Goal: Navigation & Orientation: Find specific page/section

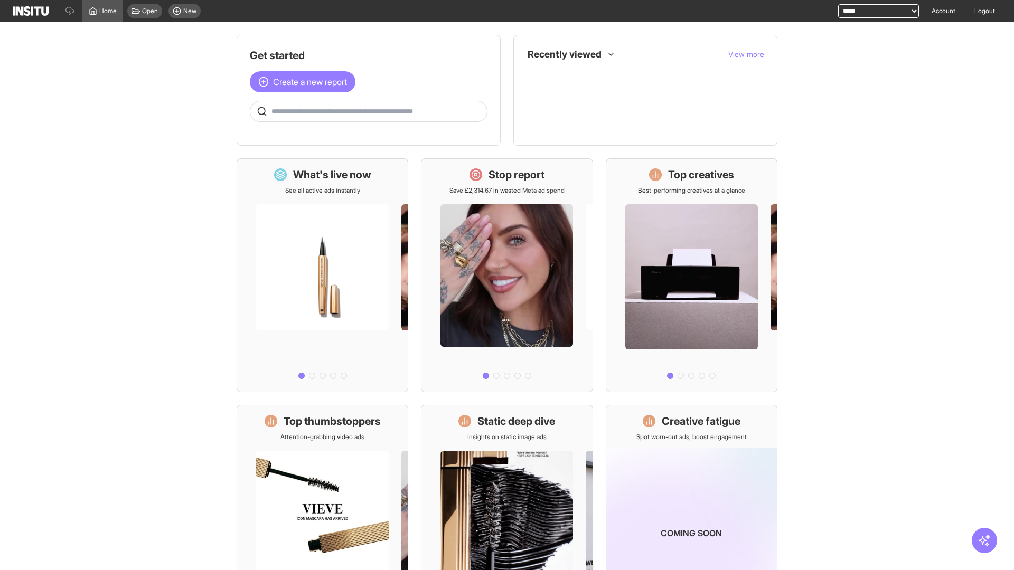
select select "**********"
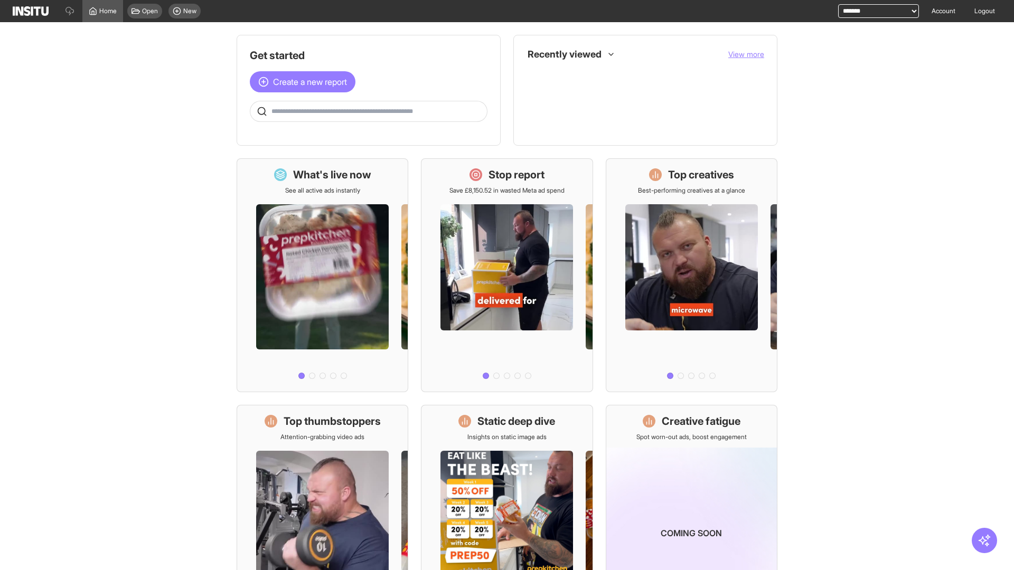
select select "**********"
